Goal: Task Accomplishment & Management: Manage account settings

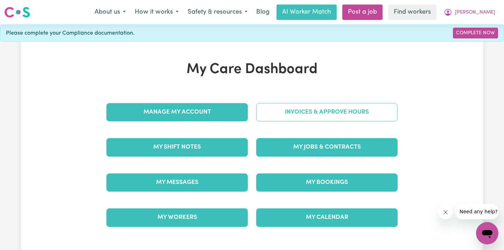
click at [286, 114] on link "Invoices & Approve Hours" at bounding box center [326, 112] width 141 height 18
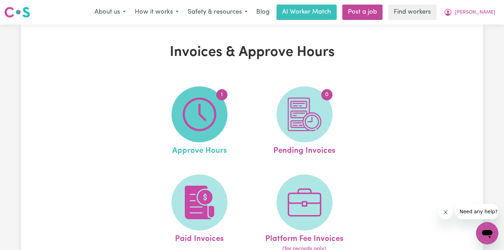
click at [205, 117] on img at bounding box center [200, 115] width 34 height 34
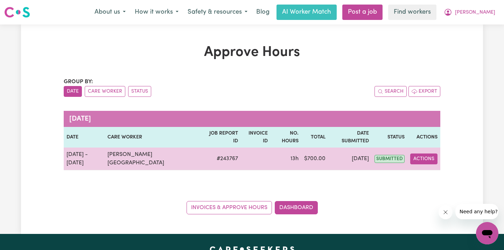
click at [416, 154] on button "Actions" at bounding box center [423, 159] width 27 height 11
click at [425, 168] on link "View Job Report" at bounding box center [443, 175] width 60 height 14
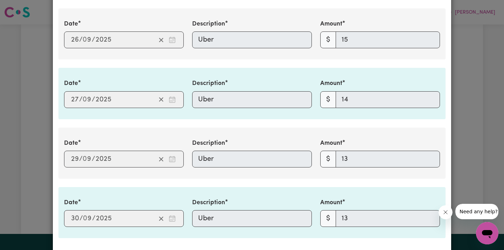
scroll to position [768, 0]
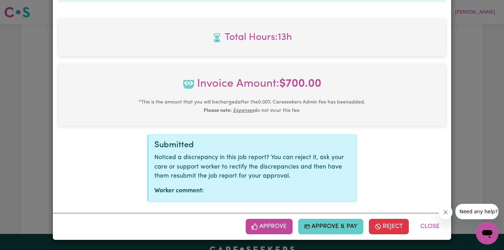
click at [323, 222] on button "Approve & Pay" at bounding box center [330, 226] width 65 height 15
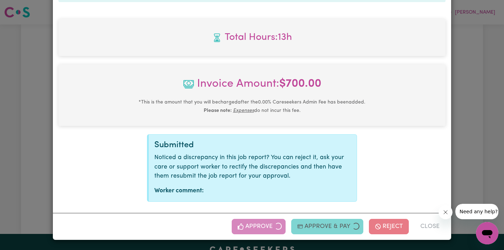
scroll to position [655, 0]
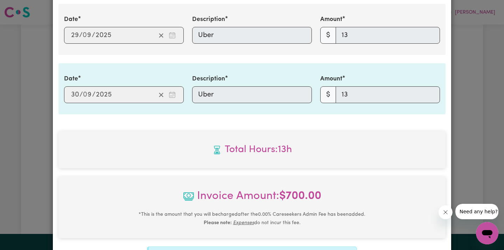
select select "card_1KiRBuB2z0xKyepB2TFV8hDp"
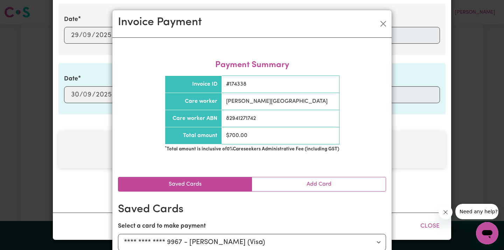
scroll to position [49, 0]
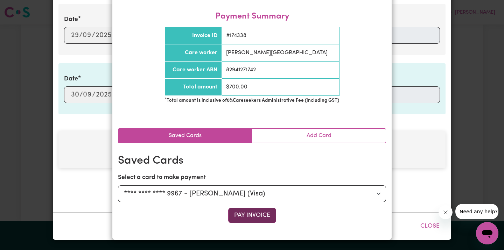
click at [243, 214] on button "Pay Invoice" at bounding box center [252, 215] width 48 height 15
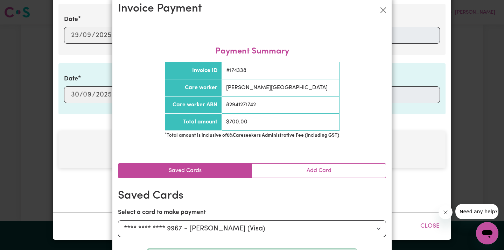
scroll to position [0, 0]
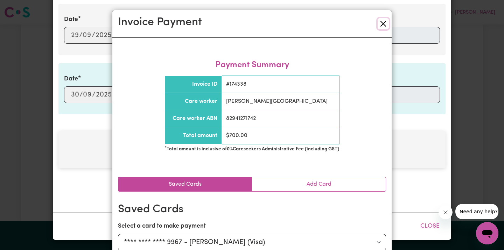
click at [384, 23] on button "Close" at bounding box center [383, 23] width 11 height 11
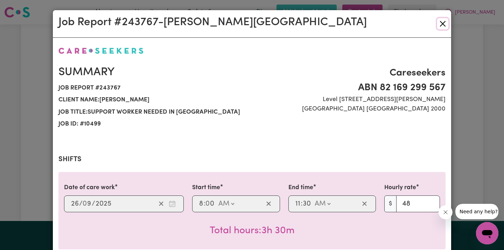
click at [446, 22] on button "Close" at bounding box center [442, 23] width 11 height 11
